Goal: Task Accomplishment & Management: Use online tool/utility

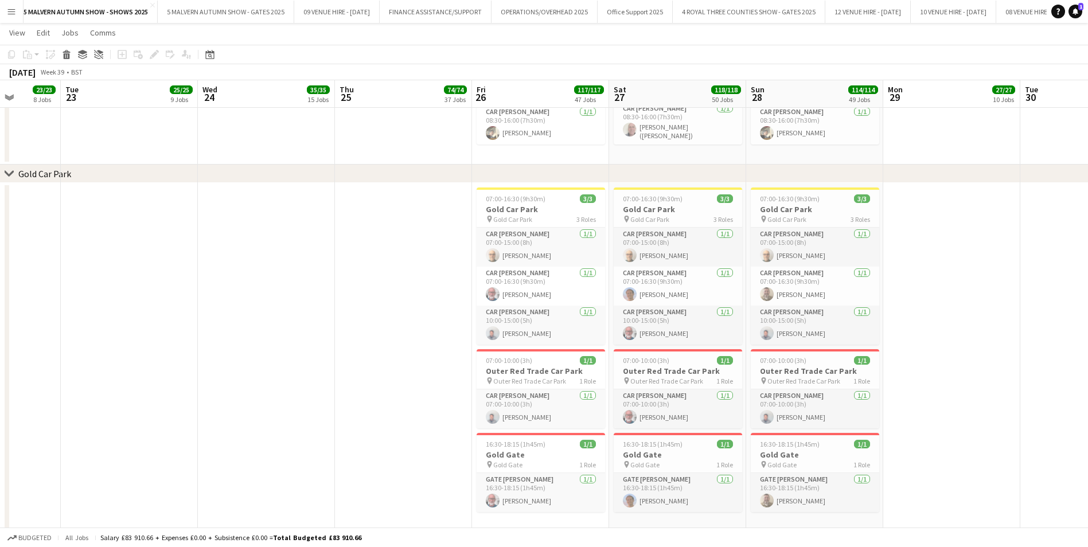
click at [5, 11] on button "Menu" at bounding box center [11, 11] width 23 height 23
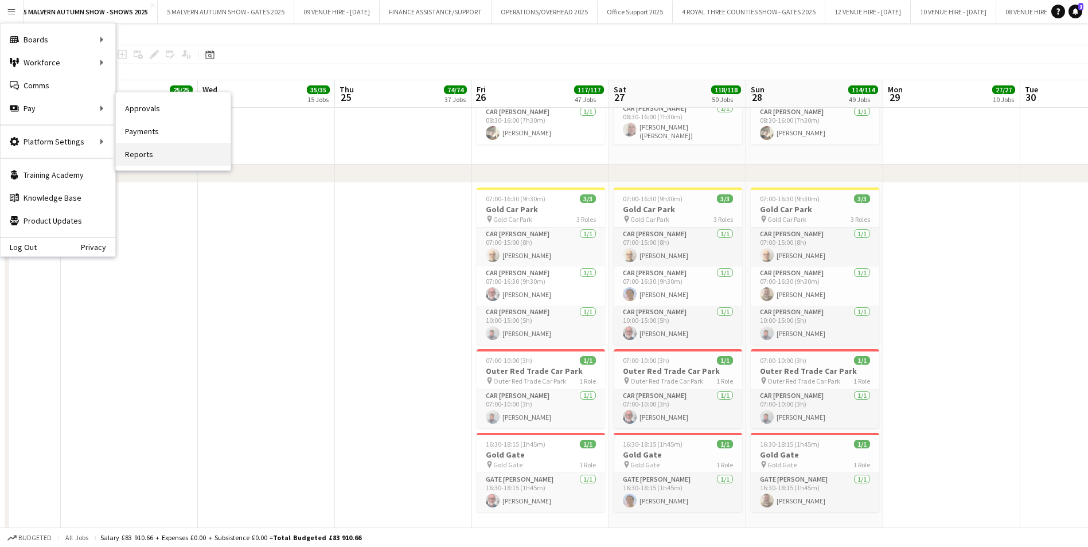
click at [142, 149] on link "Reports" at bounding box center [173, 154] width 115 height 23
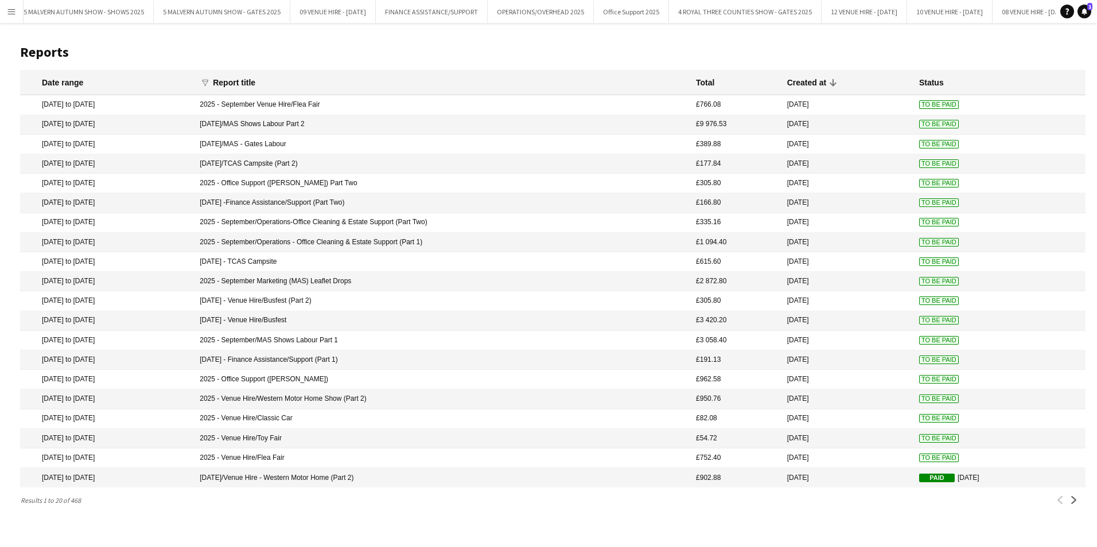
click at [933, 462] on span "To Be Paid" at bounding box center [939, 458] width 40 height 9
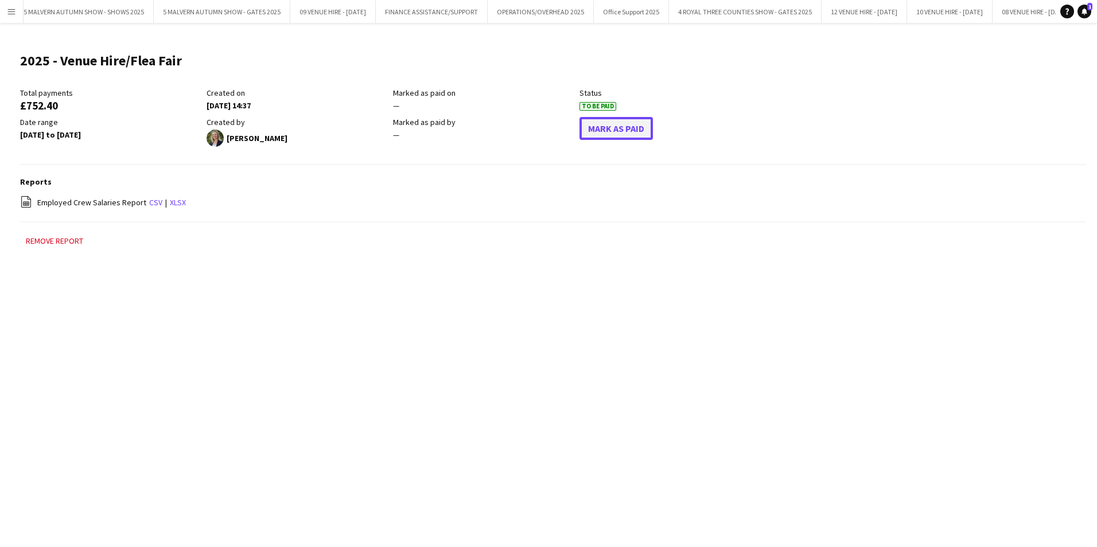
click at [650, 128] on button "Mark As Paid" at bounding box center [615, 128] width 73 height 23
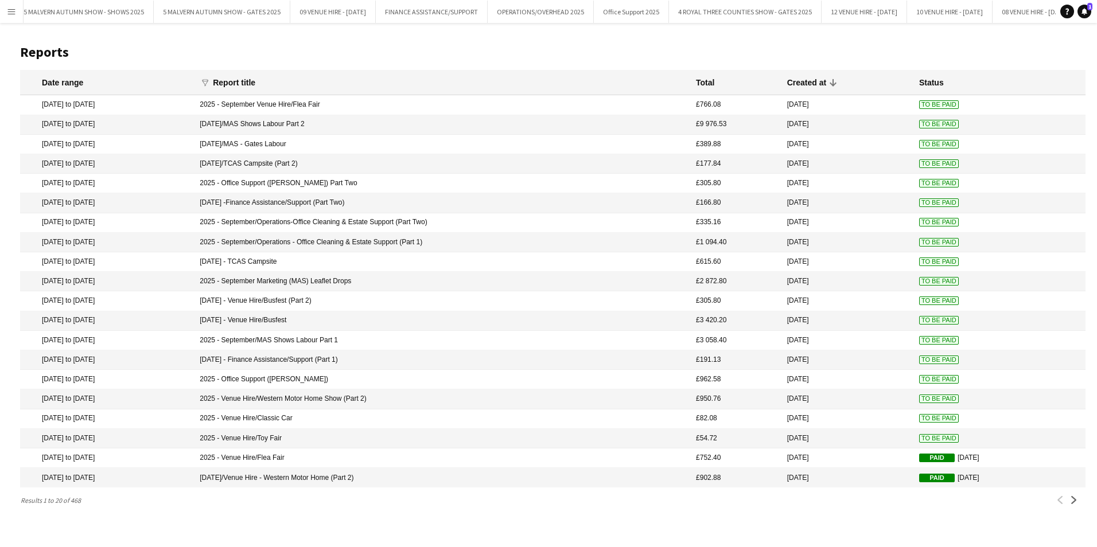
click at [934, 444] on mat-cell "To Be Paid" at bounding box center [999, 439] width 172 height 20
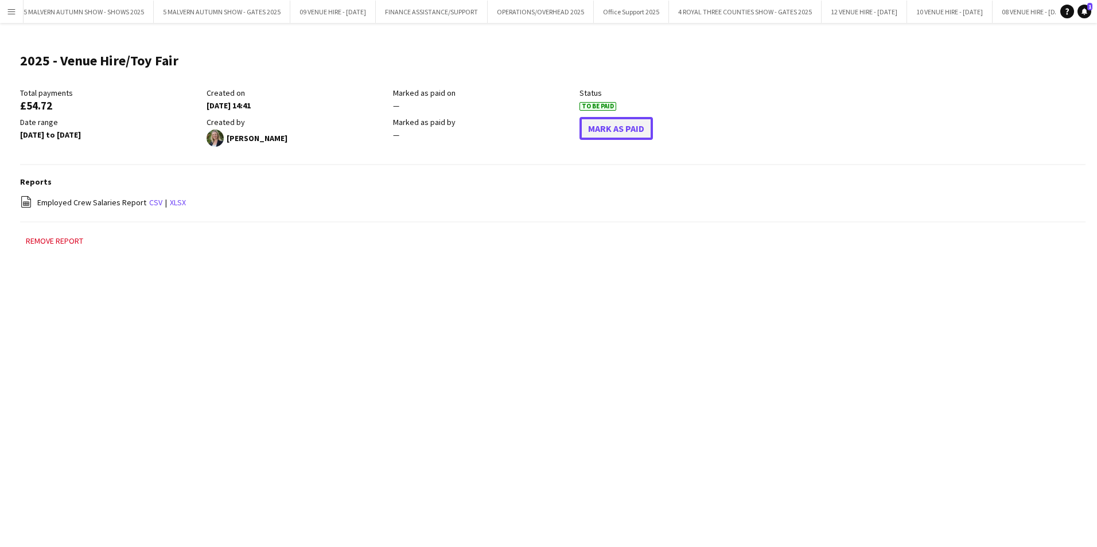
click at [630, 130] on button "Mark As Paid" at bounding box center [615, 128] width 73 height 23
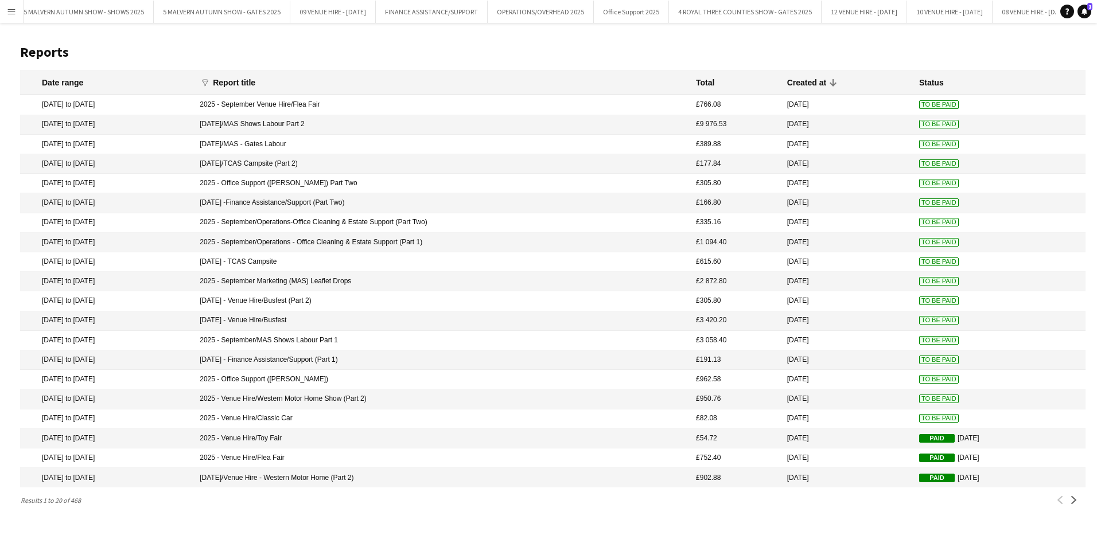
click at [929, 423] on span "To Be Paid" at bounding box center [939, 418] width 40 height 9
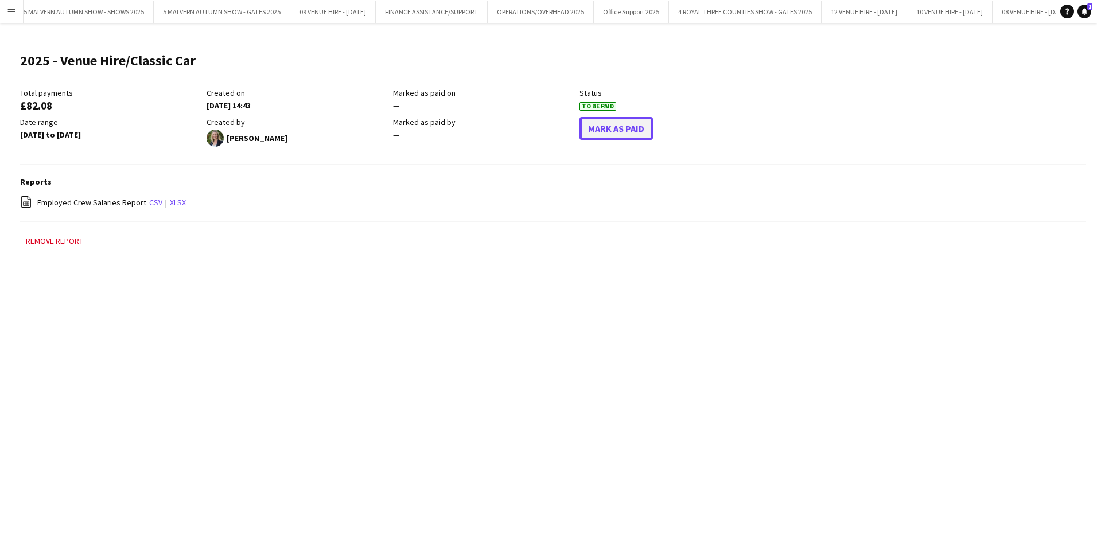
click at [618, 128] on button "Mark As Paid" at bounding box center [615, 128] width 73 height 23
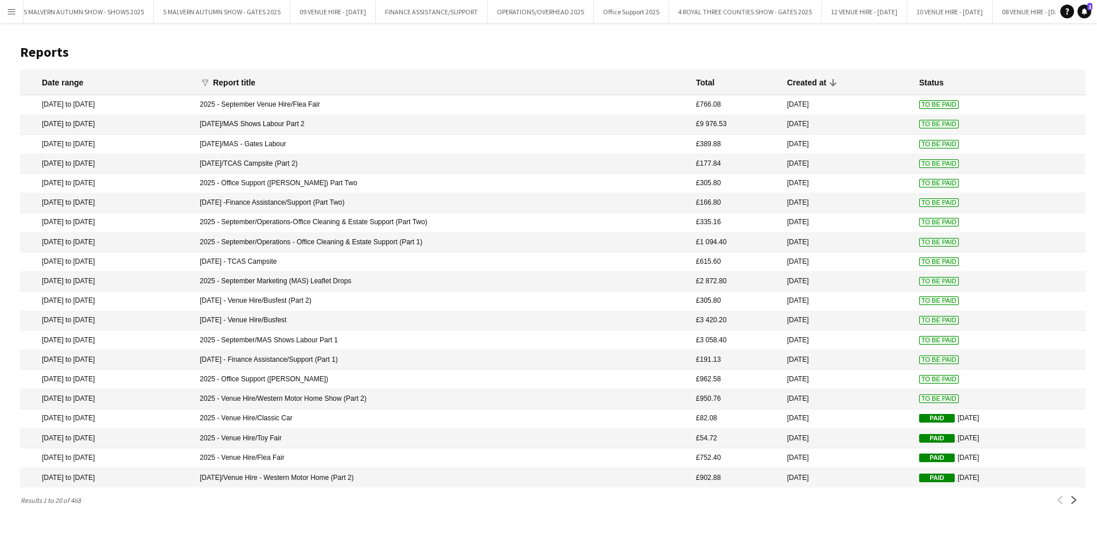
click at [925, 403] on span "To Be Paid" at bounding box center [939, 399] width 40 height 9
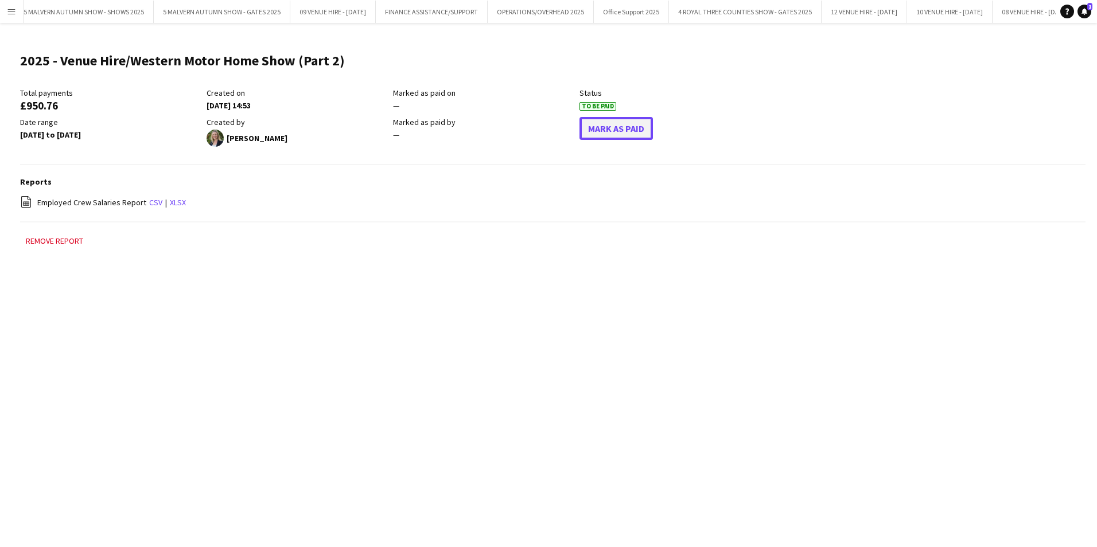
click at [626, 125] on button "Mark As Paid" at bounding box center [615, 128] width 73 height 23
click at [14, 7] on app-icon "Menu" at bounding box center [11, 11] width 9 height 9
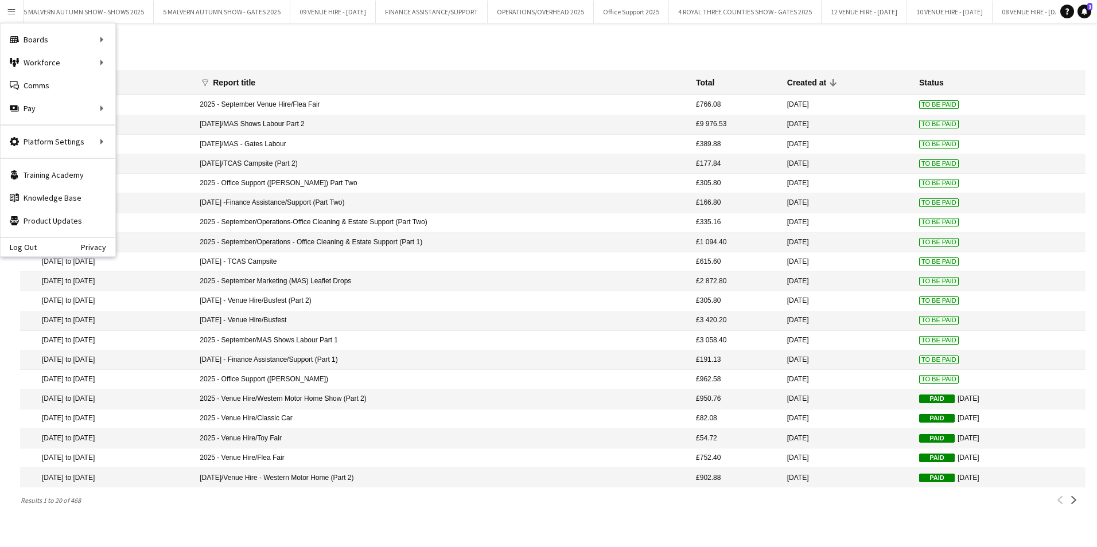
click at [919, 384] on span "To Be Paid" at bounding box center [939, 379] width 40 height 9
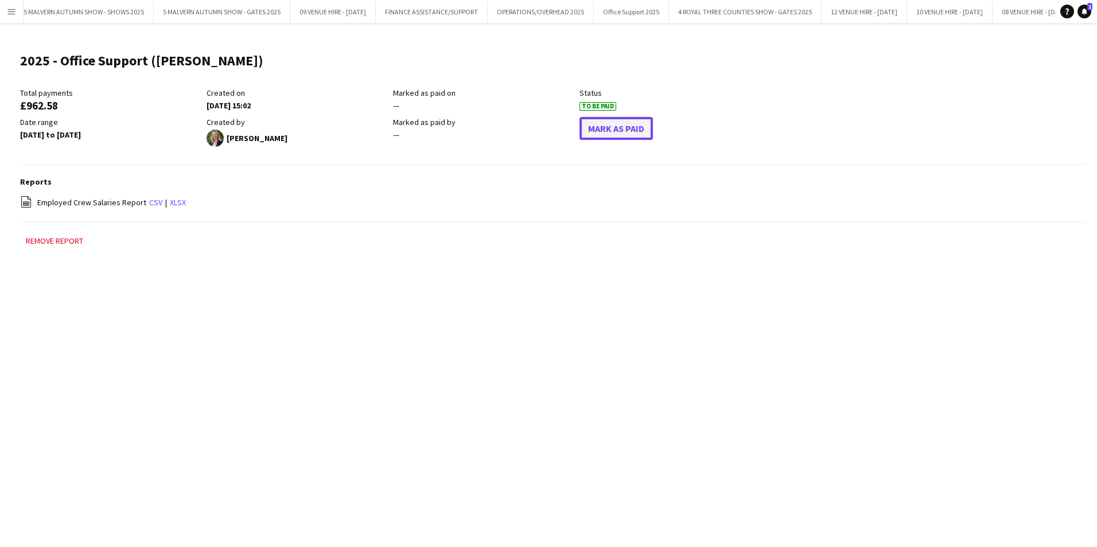
click at [622, 136] on button "Mark As Paid" at bounding box center [615, 128] width 73 height 23
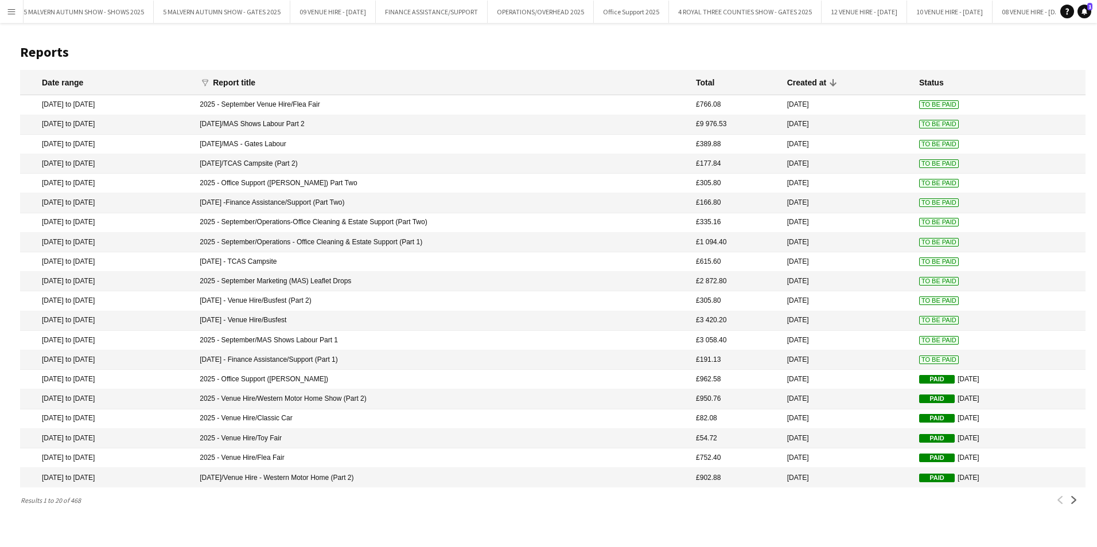
click at [921, 362] on mat-cell "To Be Paid" at bounding box center [999, 360] width 172 height 20
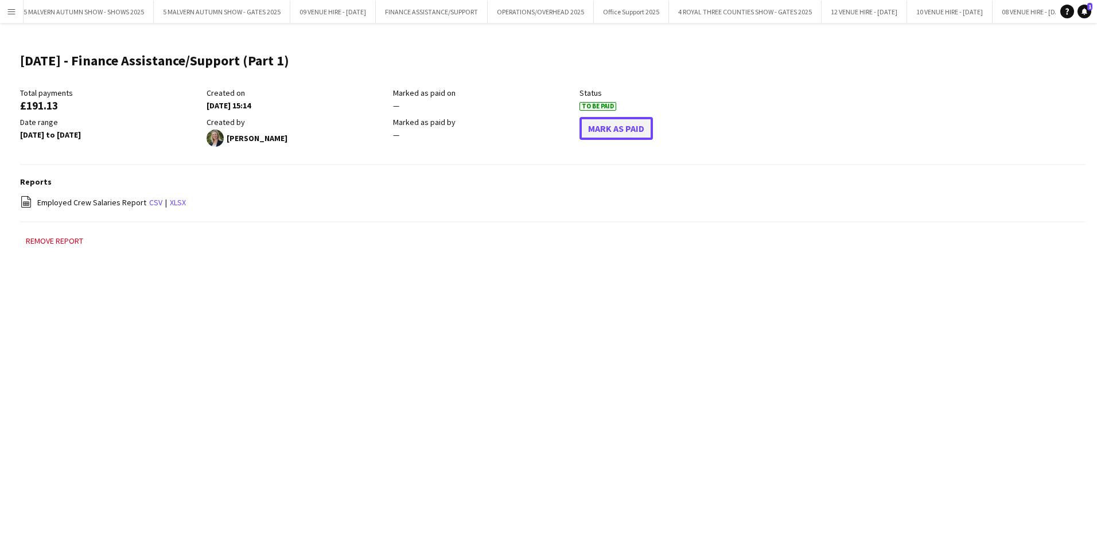
click at [633, 125] on button "Mark As Paid" at bounding box center [615, 128] width 73 height 23
click at [13, 9] on app-icon "Menu" at bounding box center [11, 11] width 9 height 9
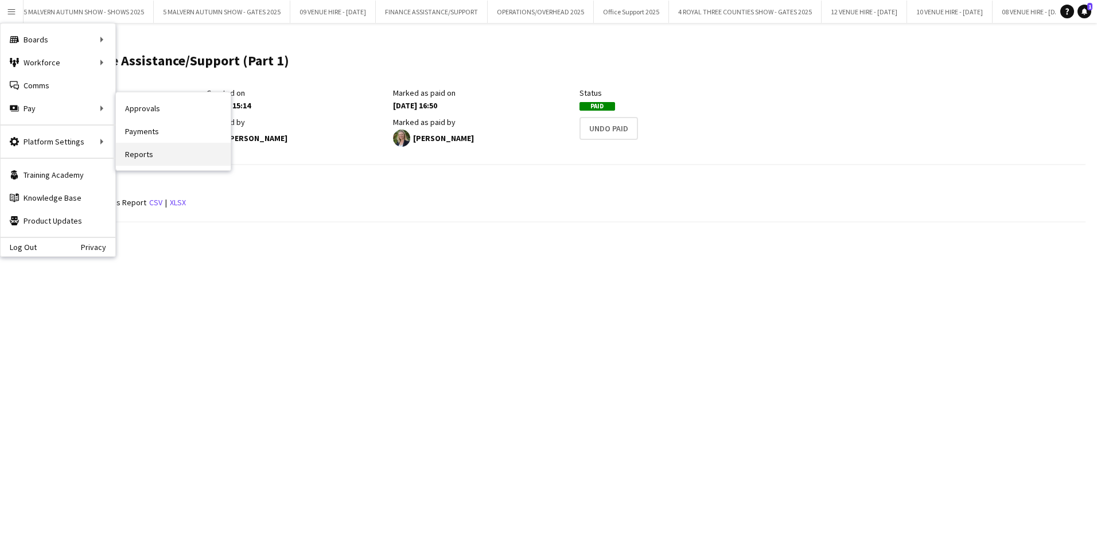
click at [147, 153] on link "Reports" at bounding box center [173, 154] width 115 height 23
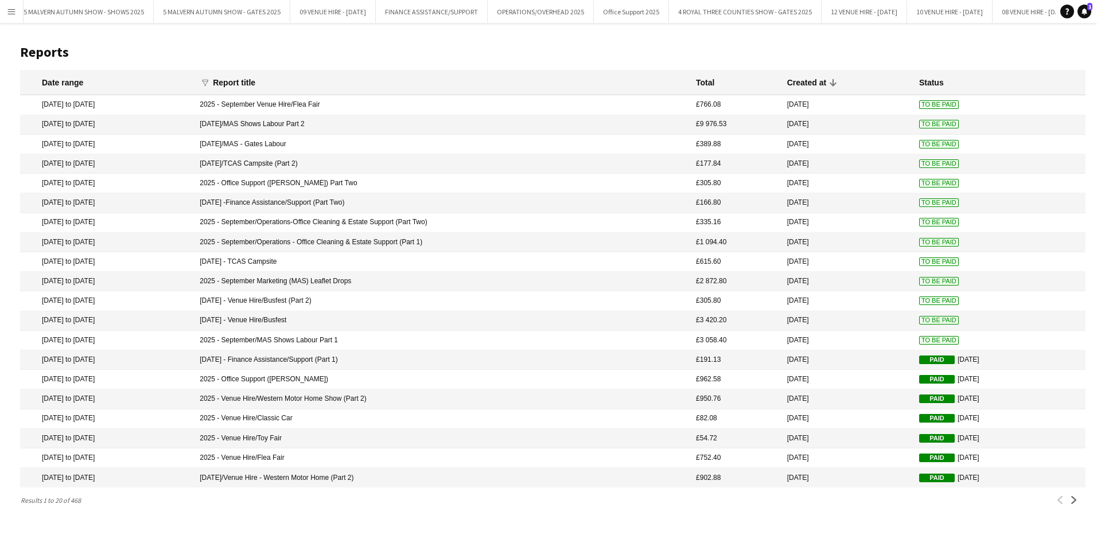
click at [919, 345] on span "To Be Paid" at bounding box center [939, 340] width 40 height 9
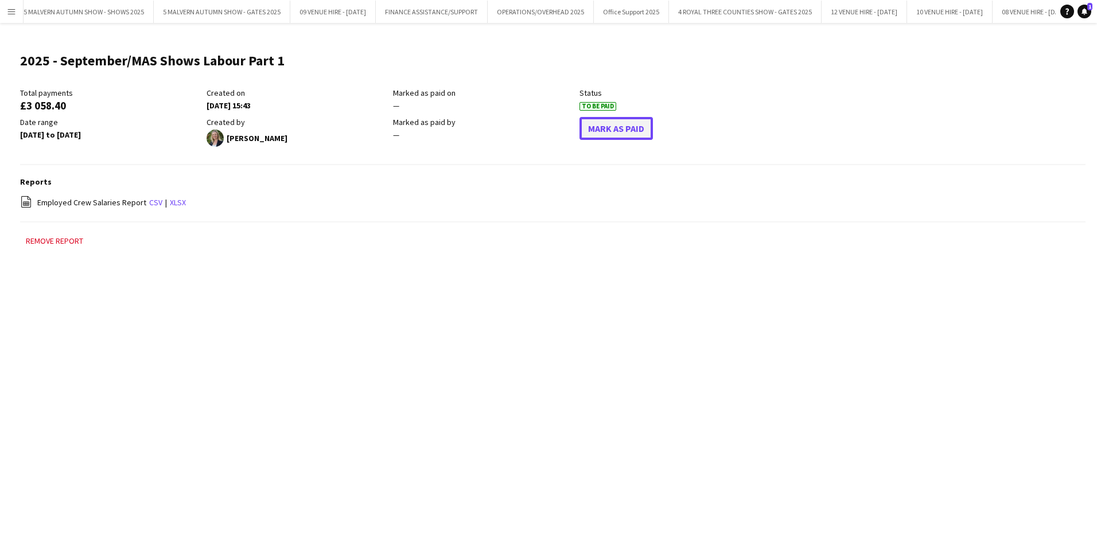
click at [589, 122] on button "Mark As Paid" at bounding box center [615, 128] width 73 height 23
click at [6, 13] on button "Menu" at bounding box center [11, 11] width 23 height 23
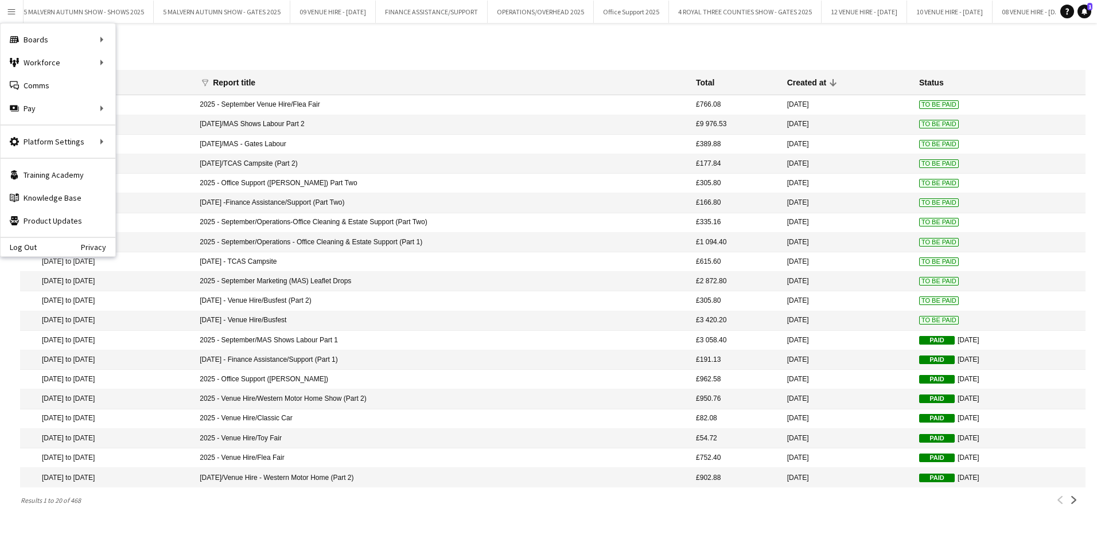
click at [915, 322] on mat-cell "To Be Paid" at bounding box center [999, 321] width 172 height 20
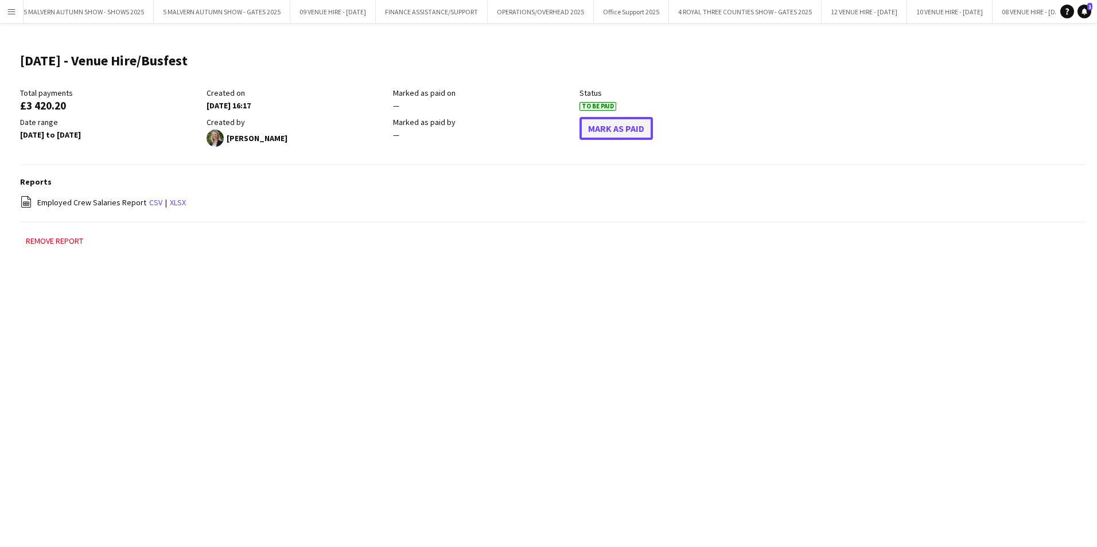
click at [618, 132] on button "Mark As Paid" at bounding box center [615, 128] width 73 height 23
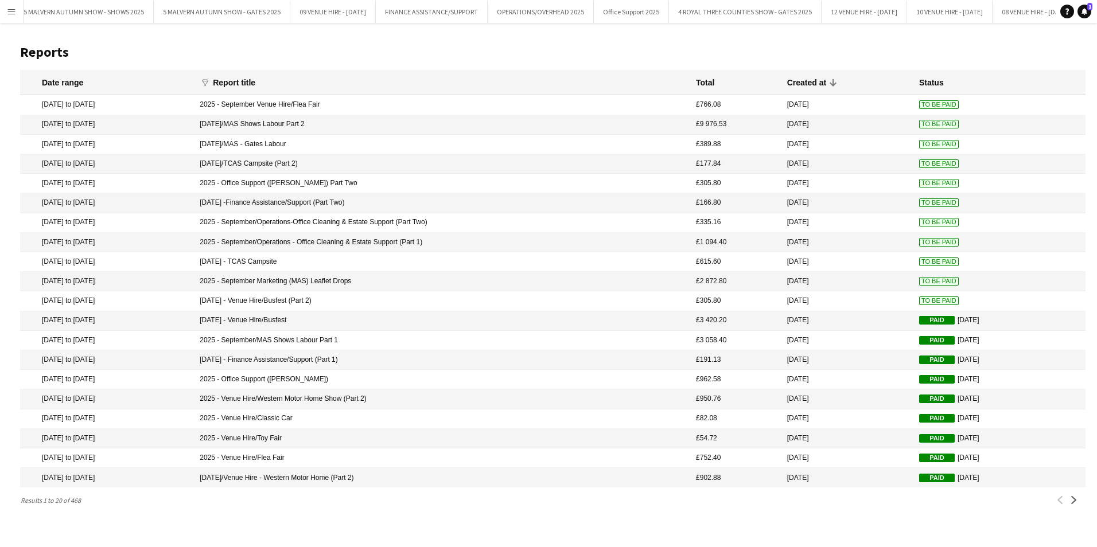
click at [919, 303] on span "To Be Paid" at bounding box center [939, 301] width 40 height 9
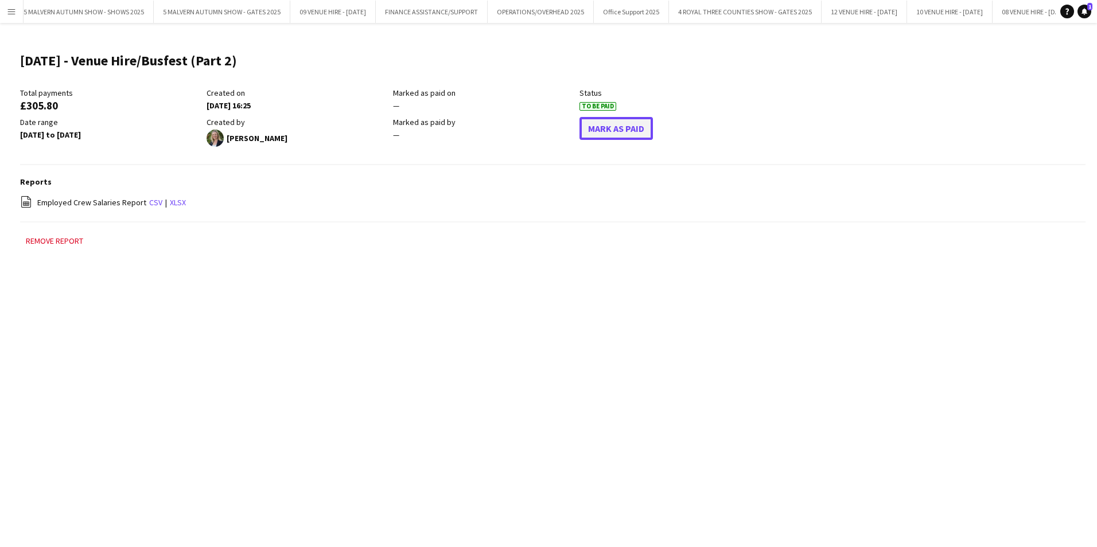
click at [632, 127] on button "Mark As Paid" at bounding box center [615, 128] width 73 height 23
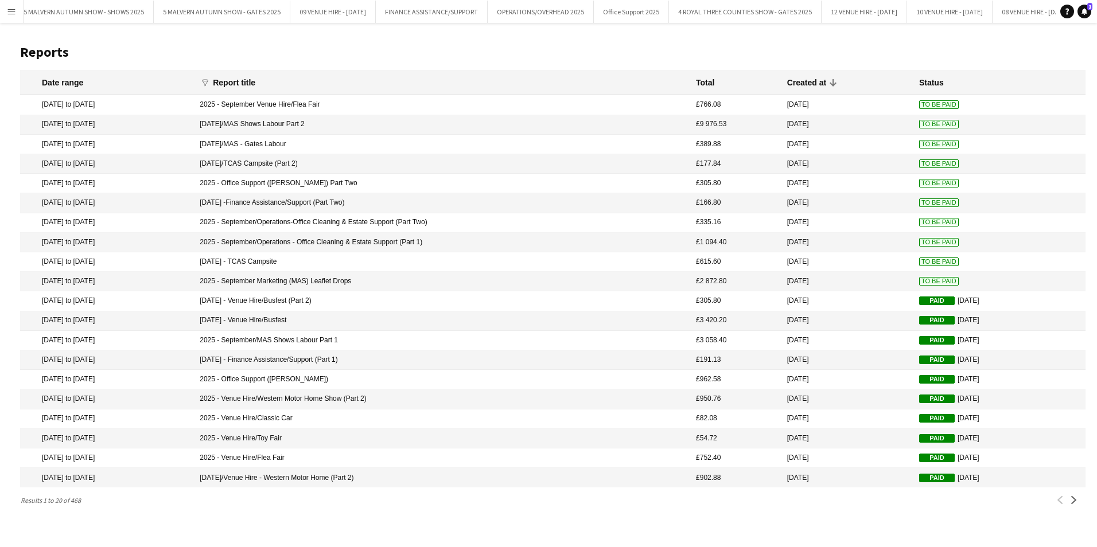
click at [921, 280] on mat-cell "To Be Paid" at bounding box center [999, 282] width 172 height 20
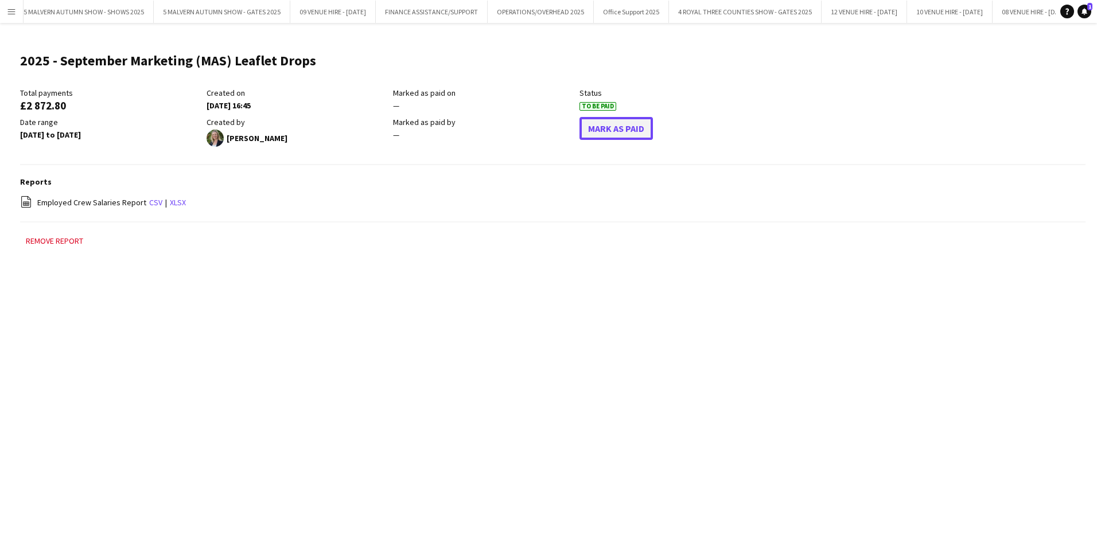
click at [626, 130] on button "Mark As Paid" at bounding box center [615, 128] width 73 height 23
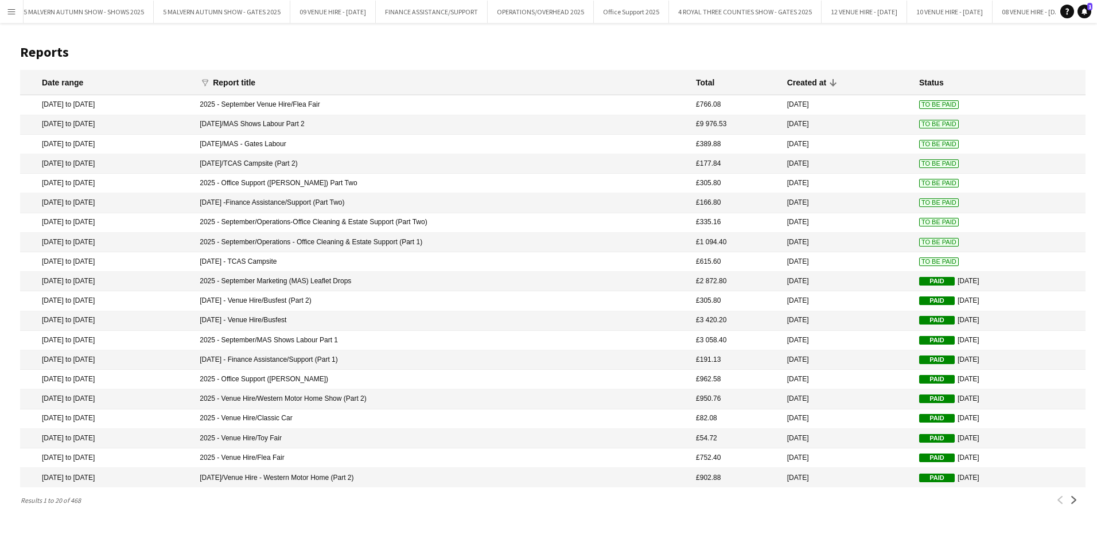
click at [927, 262] on mat-cell "To Be Paid" at bounding box center [999, 262] width 172 height 20
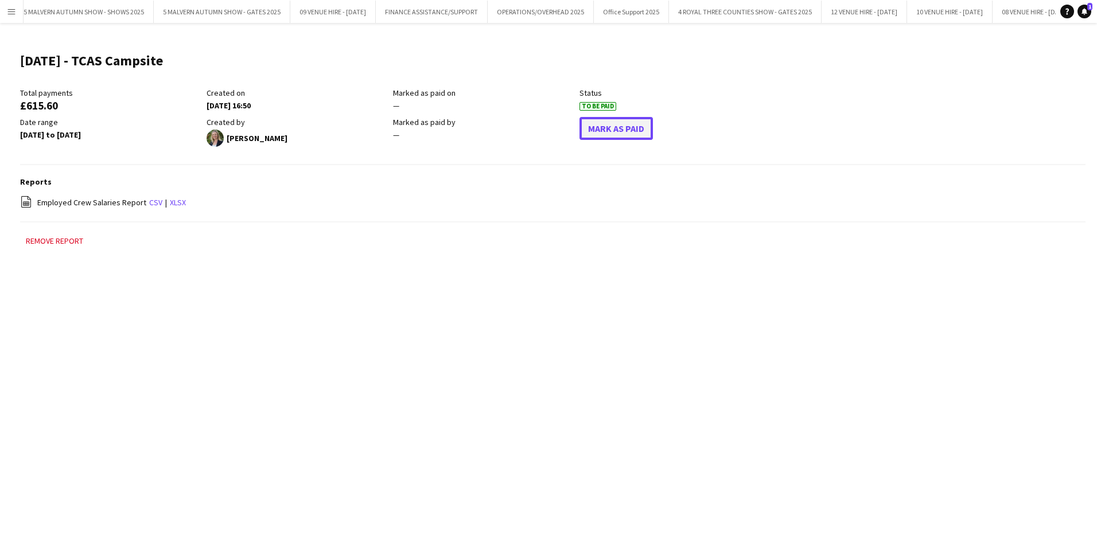
click at [634, 124] on button "Mark As Paid" at bounding box center [615, 128] width 73 height 23
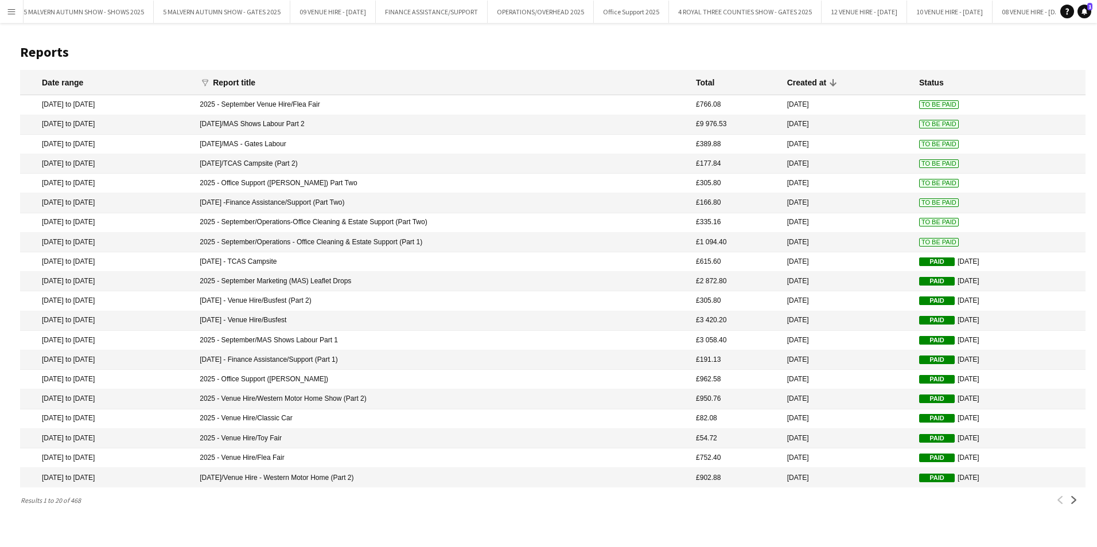
click at [925, 247] on span "To Be Paid" at bounding box center [939, 242] width 40 height 9
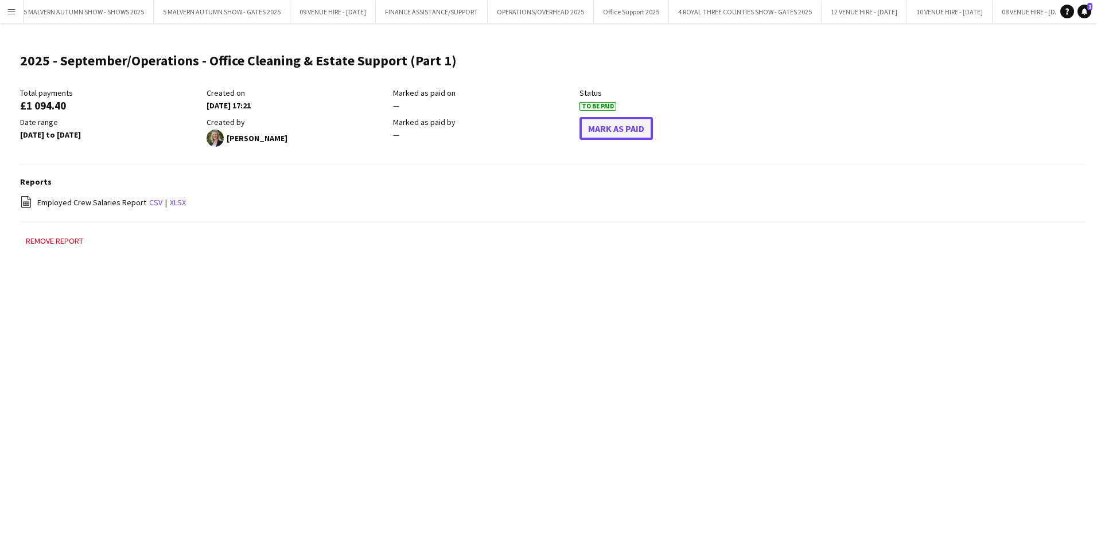
click at [626, 132] on button "Mark As Paid" at bounding box center [615, 128] width 73 height 23
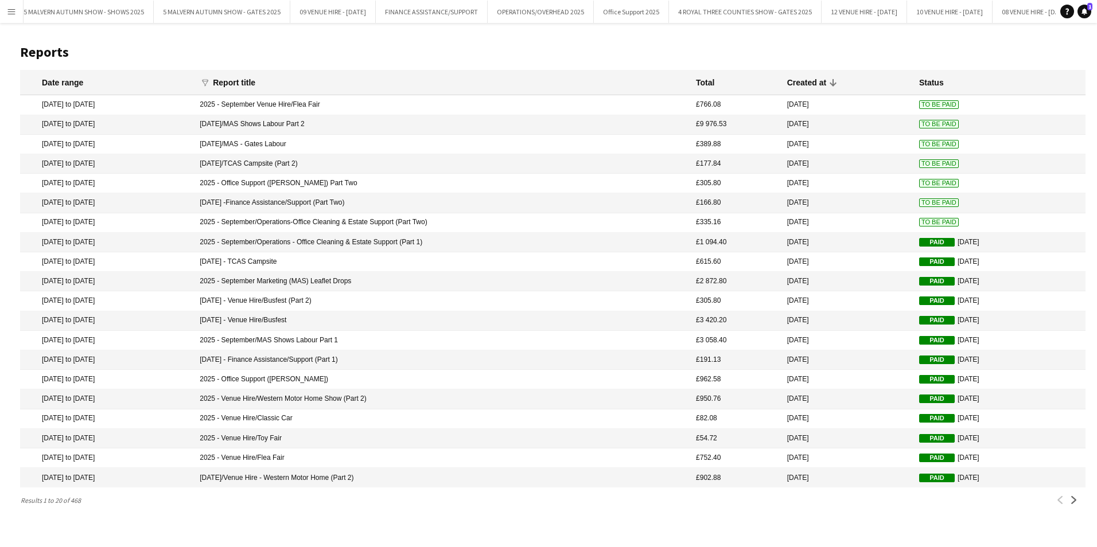
click at [933, 227] on span "To Be Paid" at bounding box center [939, 222] width 40 height 9
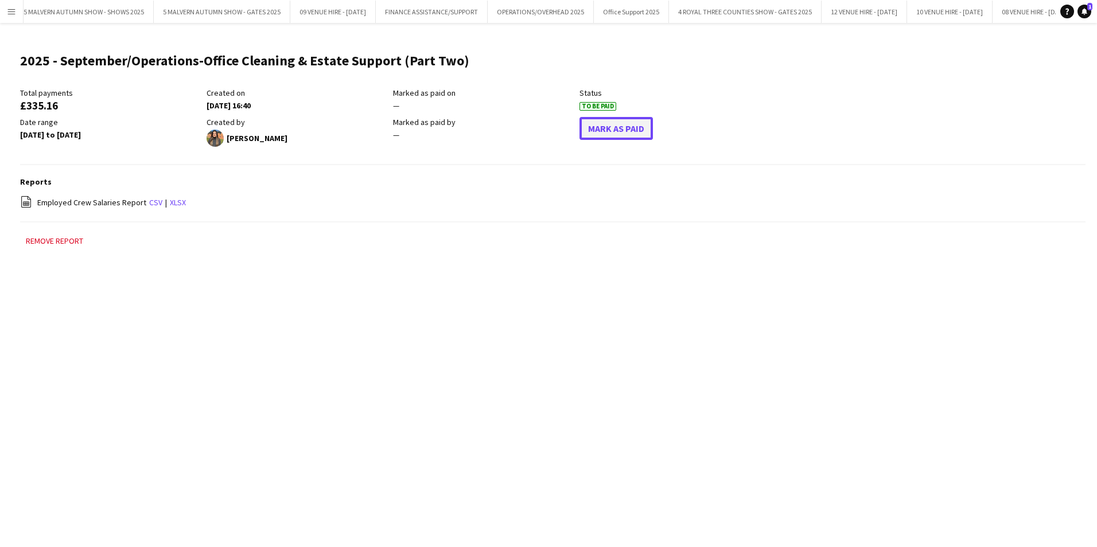
click at [630, 123] on button "Mark As Paid" at bounding box center [615, 128] width 73 height 23
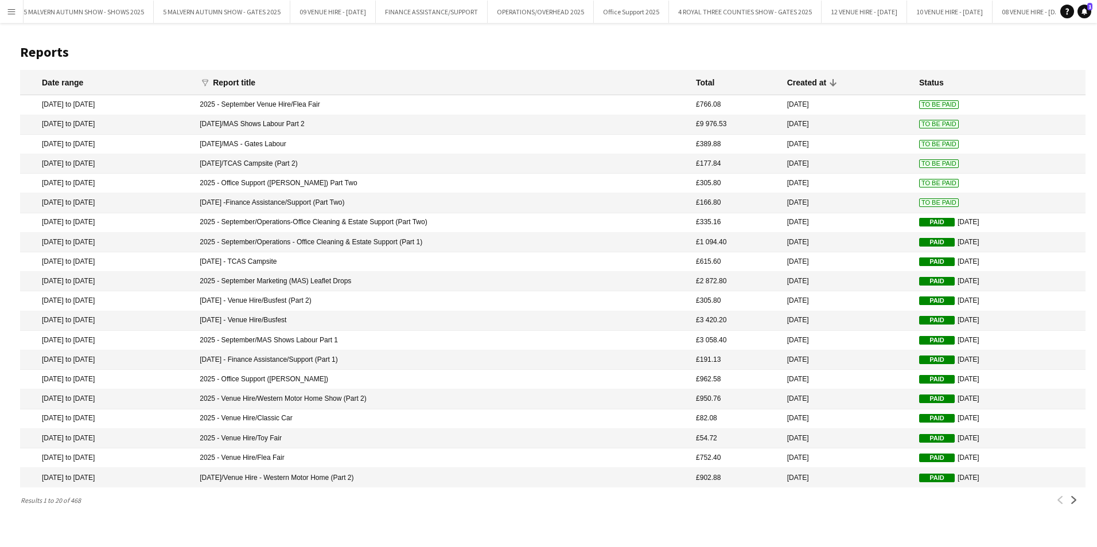
click at [919, 207] on span "To Be Paid" at bounding box center [939, 202] width 40 height 9
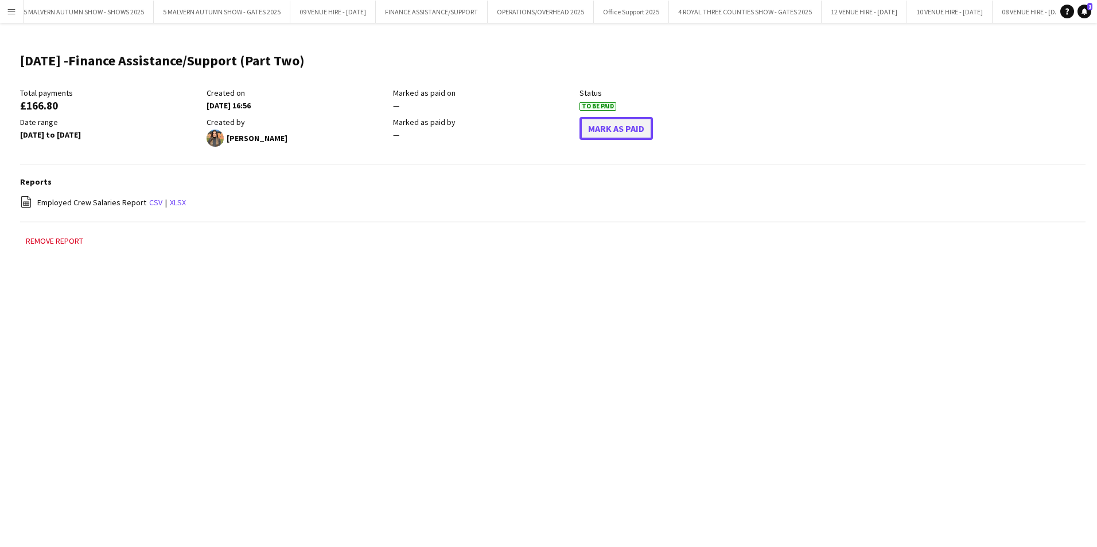
click at [638, 134] on button "Mark As Paid" at bounding box center [615, 128] width 73 height 23
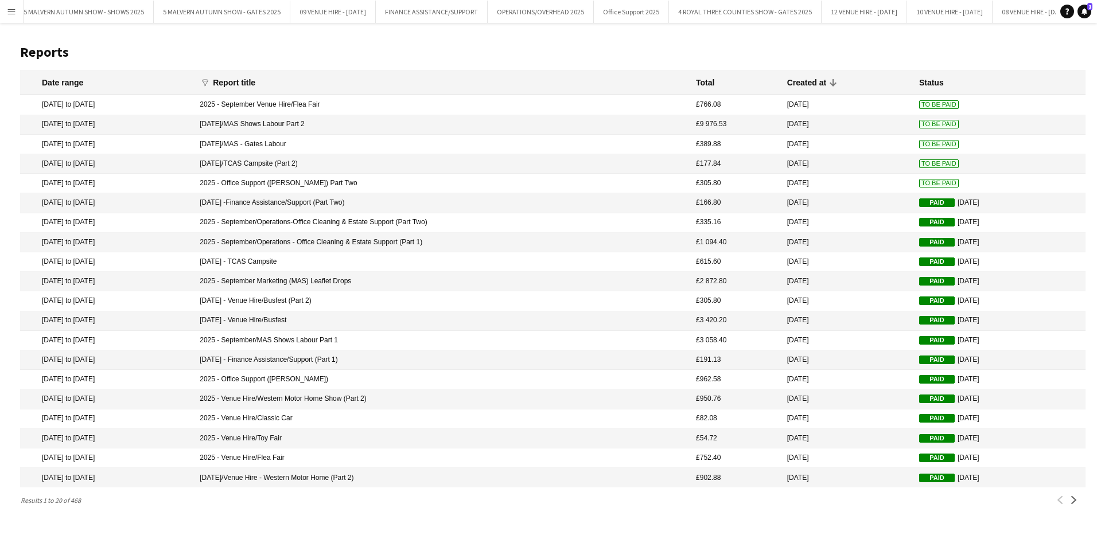
click at [932, 188] on span "To Be Paid" at bounding box center [939, 183] width 40 height 9
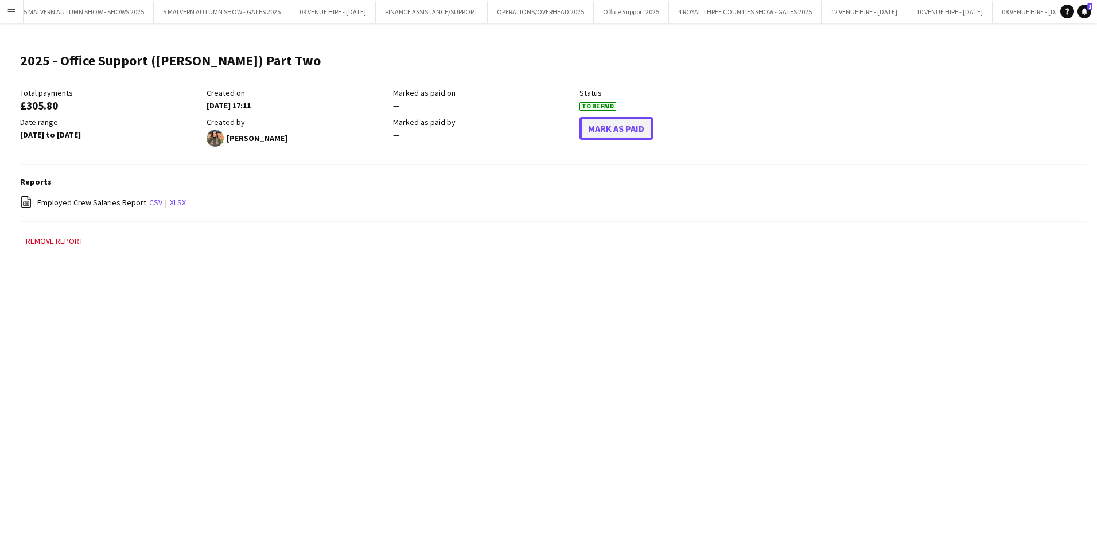
click at [633, 135] on button "Mark As Paid" at bounding box center [615, 128] width 73 height 23
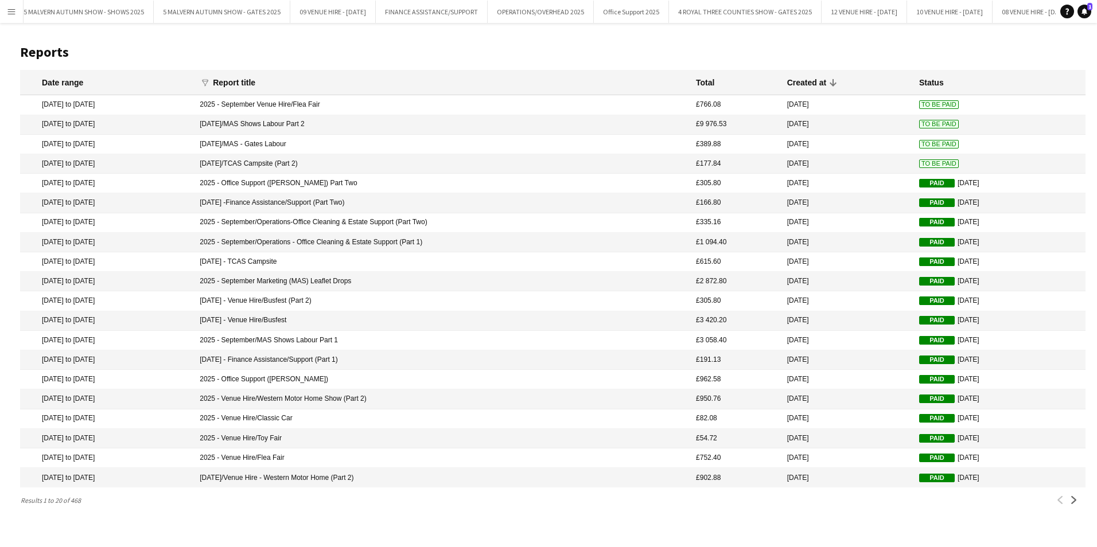
click at [920, 167] on span "To Be Paid" at bounding box center [939, 163] width 40 height 9
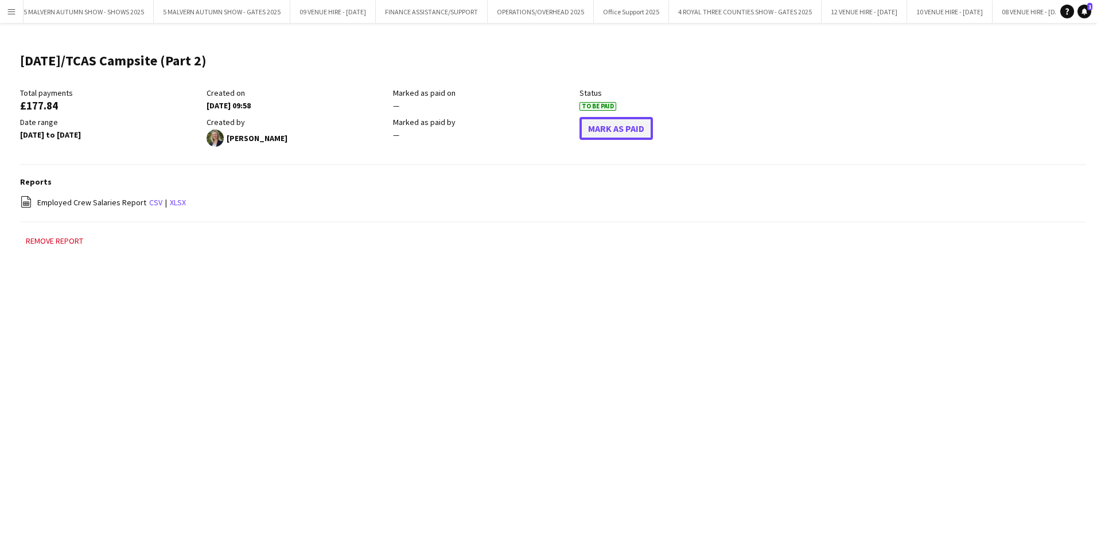
click at [620, 123] on button "Mark As Paid" at bounding box center [615, 128] width 73 height 23
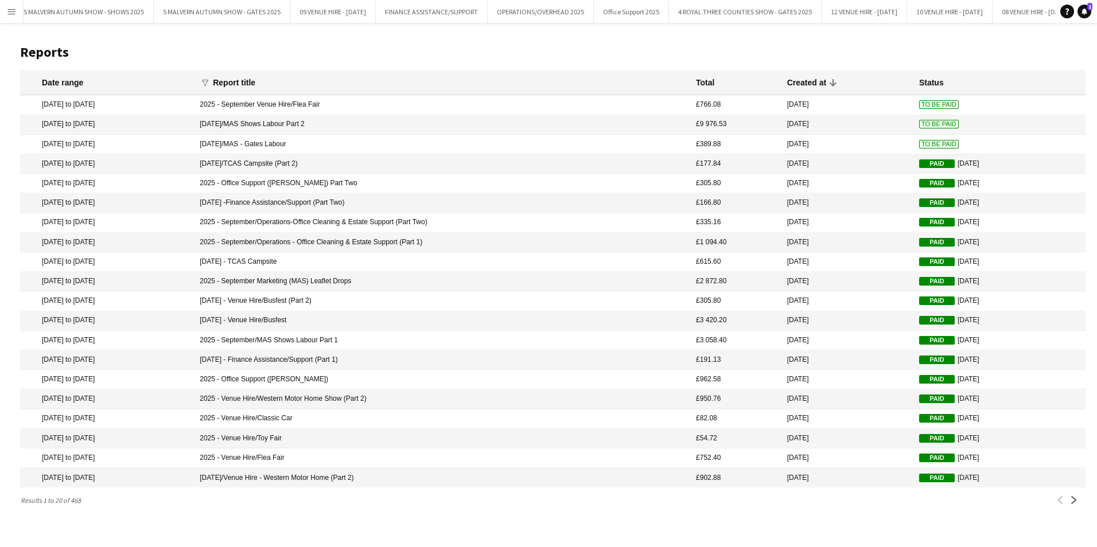
click at [934, 141] on mat-cell "To Be Paid" at bounding box center [999, 145] width 172 height 20
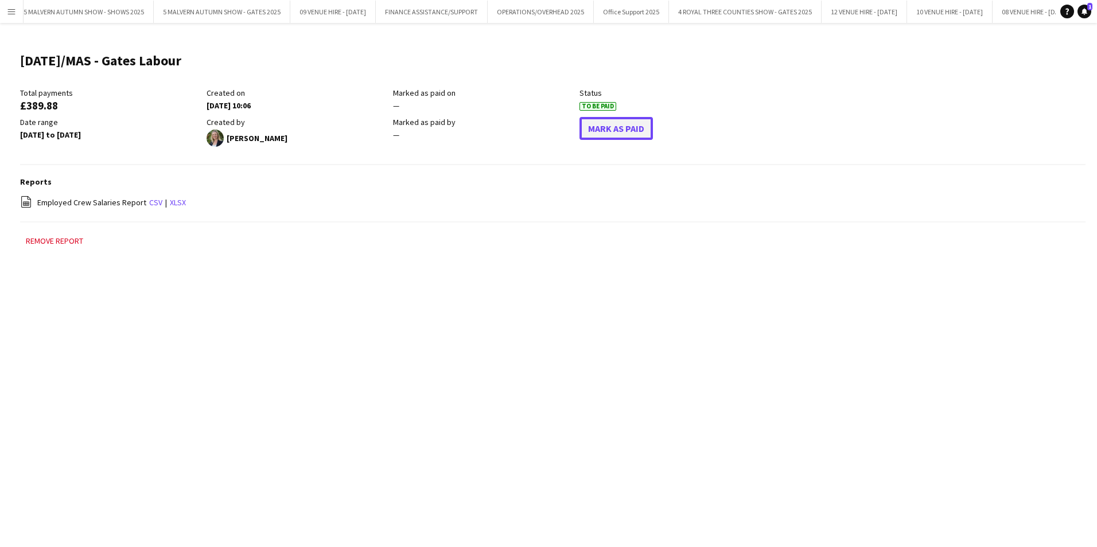
click at [622, 127] on button "Mark As Paid" at bounding box center [615, 128] width 73 height 23
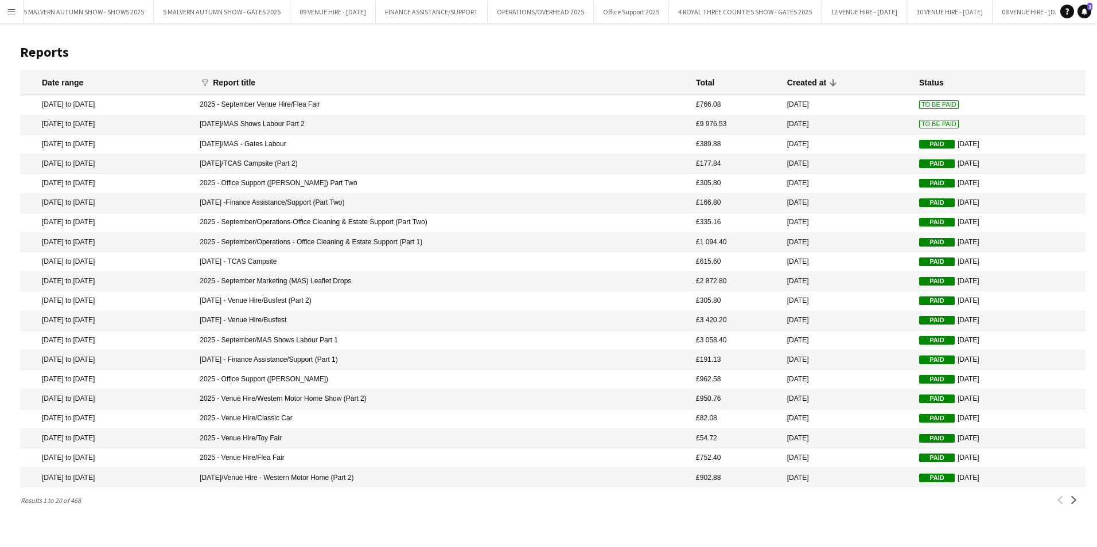
click at [921, 128] on span "To Be Paid" at bounding box center [939, 124] width 40 height 9
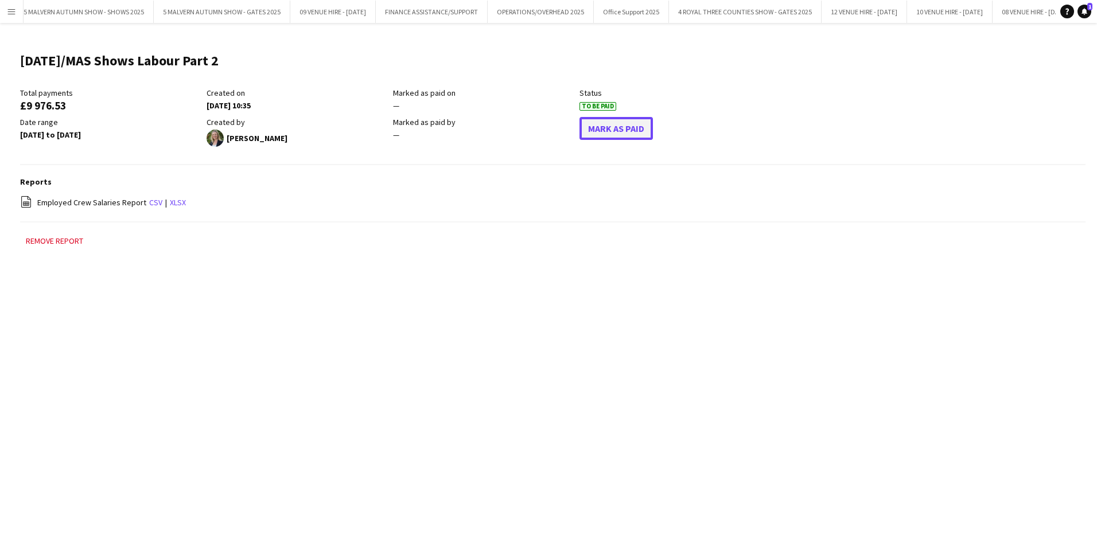
click at [636, 127] on button "Mark As Paid" at bounding box center [615, 128] width 73 height 23
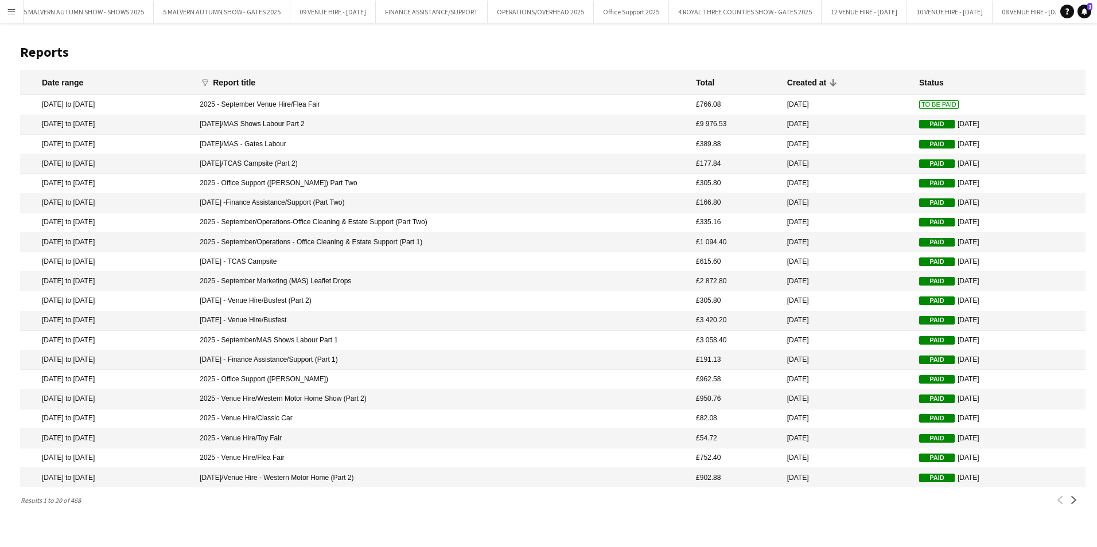
click at [933, 105] on span "To Be Paid" at bounding box center [939, 104] width 40 height 9
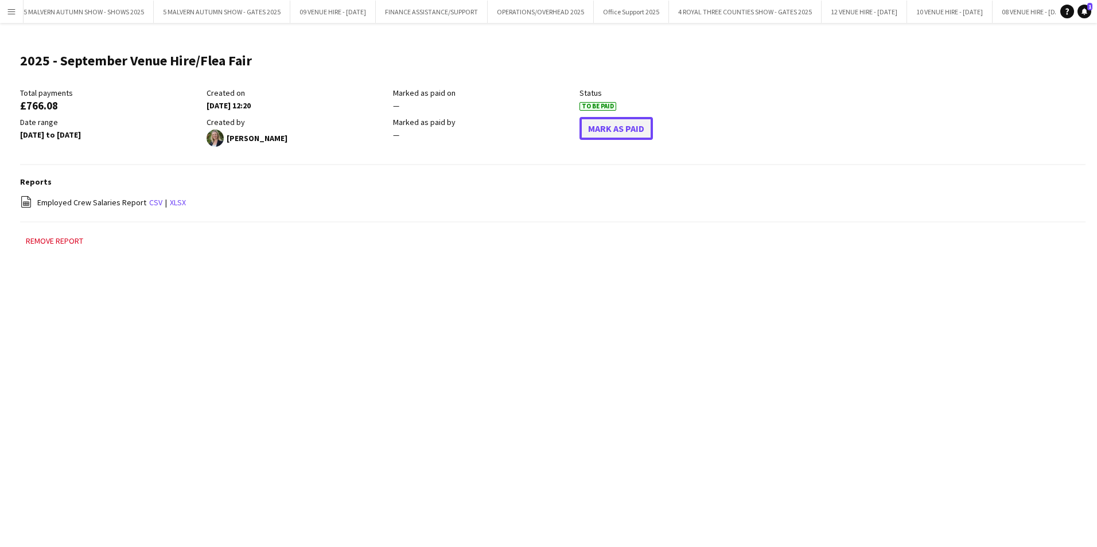
click at [608, 122] on button "Mark As Paid" at bounding box center [615, 128] width 73 height 23
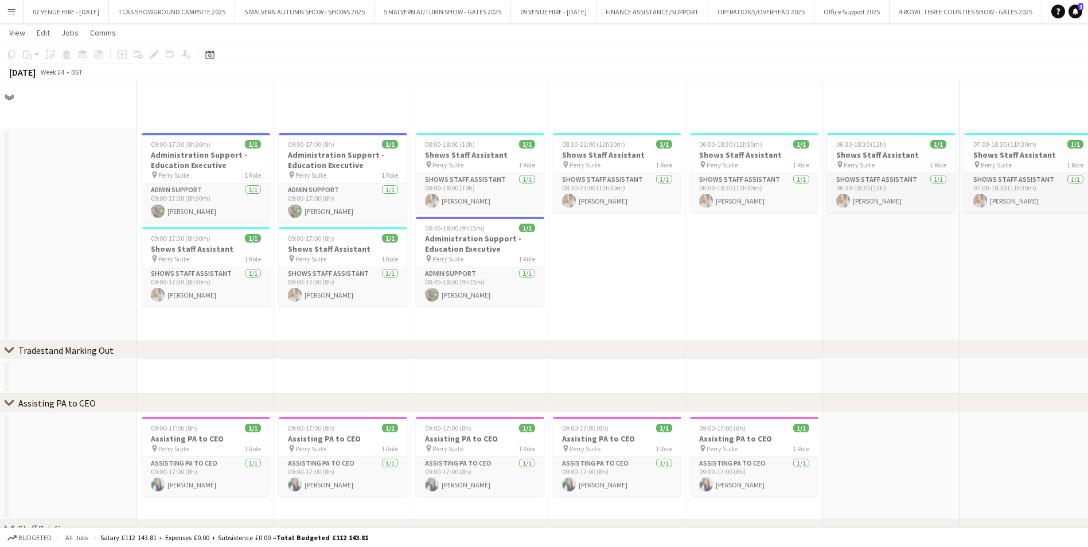
scroll to position [7685, 0]
